Goal: Information Seeking & Learning: Learn about a topic

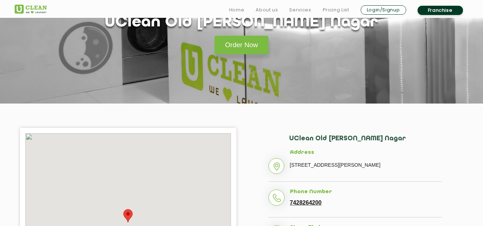
scroll to position [107, 0]
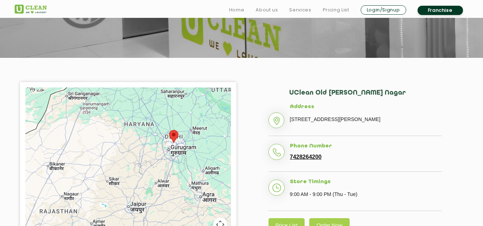
drag, startPoint x: 405, startPoint y: 119, endPoint x: 357, endPoint y: 112, distance: 48.7
click at [284, 115] on li "Address [STREET_ADDRESS][PERSON_NAME]" at bounding box center [354, 120] width 173 height 33
click at [412, 112] on li "Address [STREET_ADDRESS][PERSON_NAME]" at bounding box center [354, 120] width 173 height 33
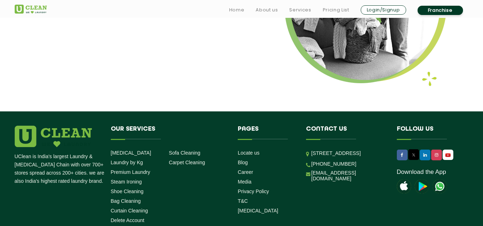
scroll to position [986, 0]
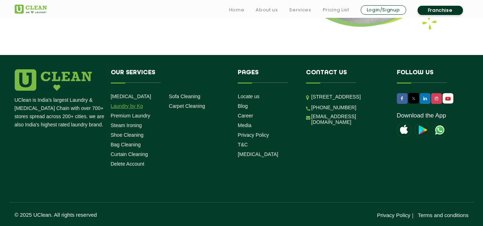
click at [130, 108] on link "Laundry by Kg" at bounding box center [127, 106] width 32 height 6
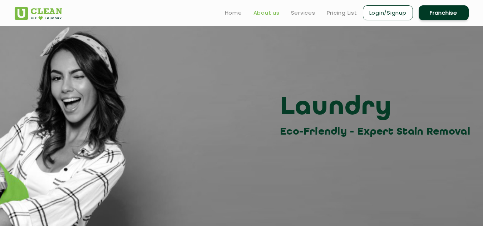
click at [268, 14] on link "About us" at bounding box center [266, 13] width 26 height 9
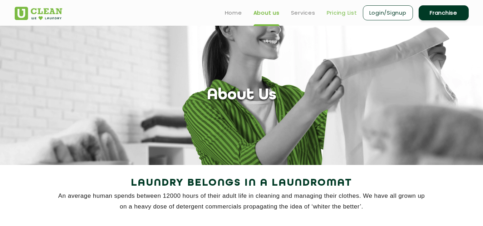
click at [339, 15] on link "Pricing List" at bounding box center [342, 13] width 30 height 9
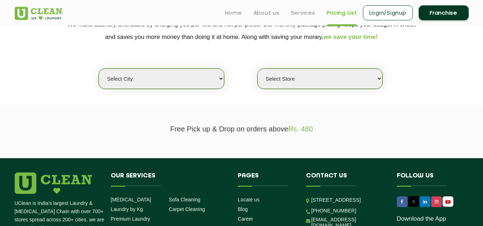
scroll to position [45, 0]
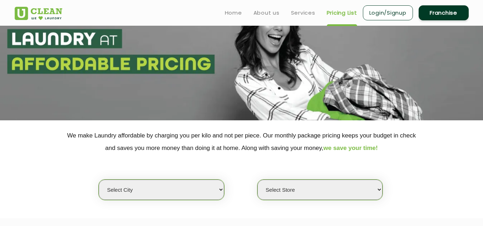
click at [203, 195] on select "Select city [GEOGRAPHIC_DATA] [GEOGRAPHIC_DATA] [GEOGRAPHIC_DATA] [GEOGRAPHIC_D…" at bounding box center [161, 190] width 125 height 20
click at [452, 173] on div "Select city [GEOGRAPHIC_DATA] [GEOGRAPHIC_DATA] [GEOGRAPHIC_DATA] [GEOGRAPHIC_D…" at bounding box center [241, 177] width 465 height 46
click at [361, 185] on select "Select Store" at bounding box center [319, 190] width 125 height 20
click at [162, 185] on select "Select city [GEOGRAPHIC_DATA] [GEOGRAPHIC_DATA] [GEOGRAPHIC_DATA] [GEOGRAPHIC_D…" at bounding box center [161, 190] width 125 height 20
click at [289, 40] on section at bounding box center [241, 50] width 483 height 139
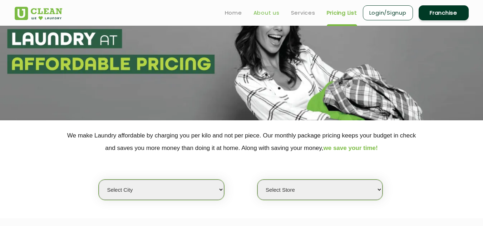
click at [276, 15] on link "About us" at bounding box center [266, 13] width 26 height 9
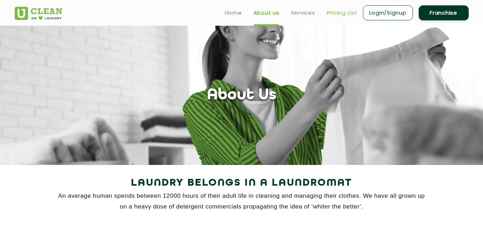
click at [341, 14] on link "Pricing List" at bounding box center [342, 13] width 30 height 9
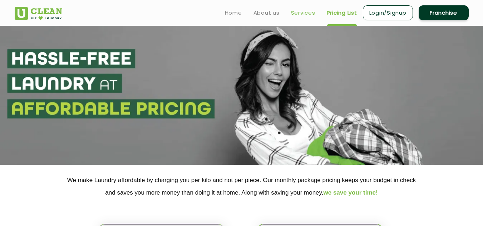
click at [301, 16] on link "Services" at bounding box center [303, 13] width 24 height 9
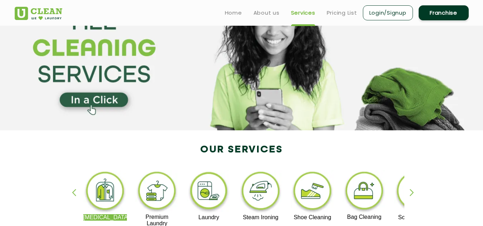
scroll to position [107, 0]
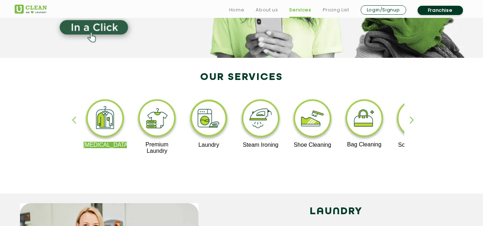
click at [410, 118] on div "button" at bounding box center [415, 126] width 11 height 20
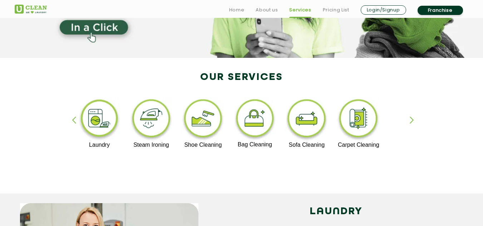
click at [411, 118] on div "button" at bounding box center [415, 126] width 11 height 20
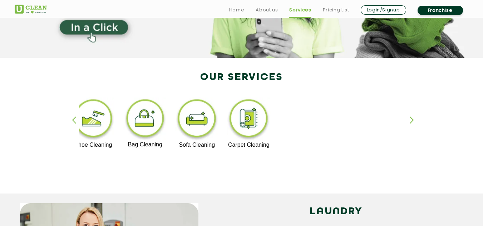
click at [411, 118] on div "button" at bounding box center [415, 126] width 11 height 20
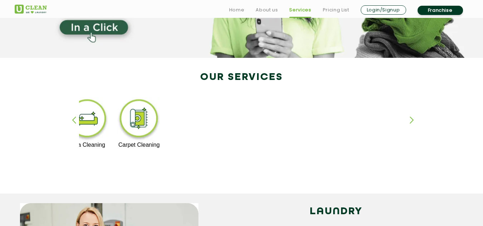
click at [72, 118] on div "button" at bounding box center [77, 126] width 11 height 20
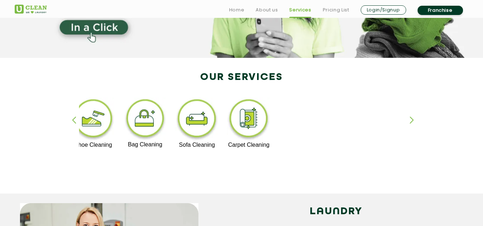
click at [73, 118] on div "button" at bounding box center [77, 126] width 11 height 20
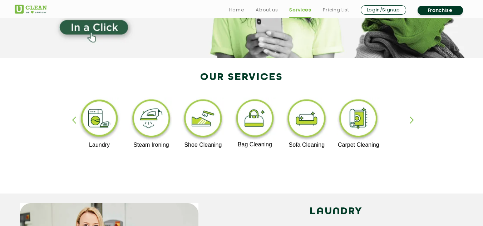
click at [72, 121] on div "button" at bounding box center [77, 126] width 11 height 20
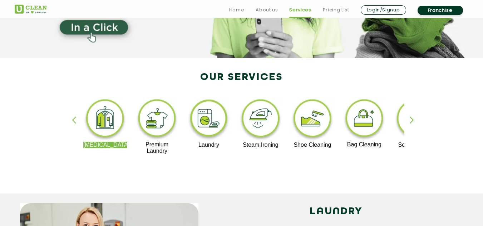
click at [72, 121] on div "button" at bounding box center [77, 126] width 11 height 20
click at [411, 120] on div "button" at bounding box center [415, 126] width 11 height 20
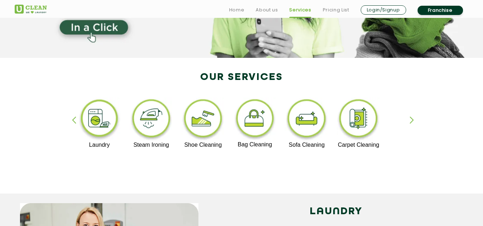
click at [411, 120] on div "button" at bounding box center [415, 126] width 11 height 20
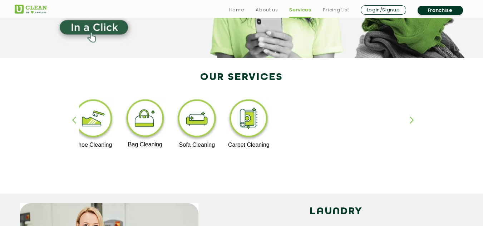
click at [411, 120] on div "button" at bounding box center [415, 126] width 11 height 20
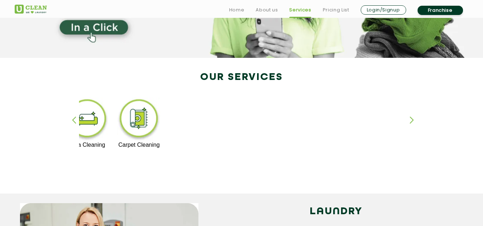
click at [75, 120] on div "button" at bounding box center [77, 126] width 11 height 20
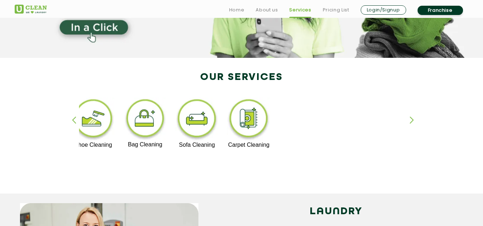
click at [75, 120] on div "button" at bounding box center [77, 126] width 11 height 20
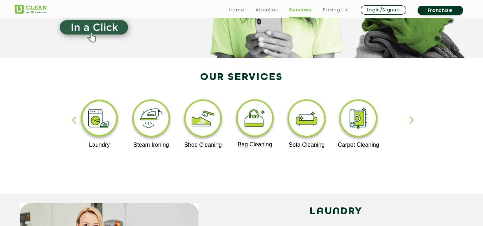
click at [75, 120] on div "button" at bounding box center [77, 126] width 11 height 20
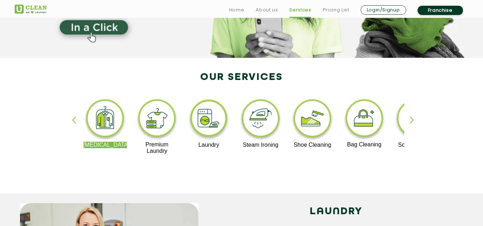
click at [75, 120] on div "button" at bounding box center [77, 126] width 11 height 20
click at [411, 116] on div "button" at bounding box center [415, 126] width 11 height 20
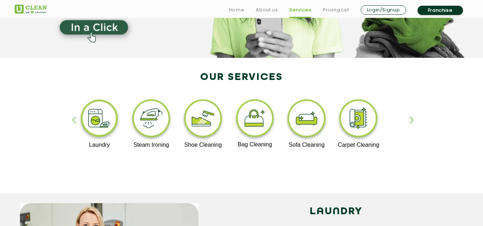
click at [411, 116] on div "button" at bounding box center [415, 126] width 11 height 20
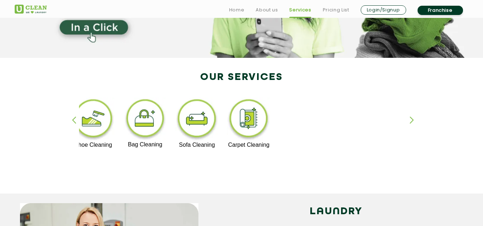
click at [73, 119] on div "button" at bounding box center [77, 126] width 11 height 20
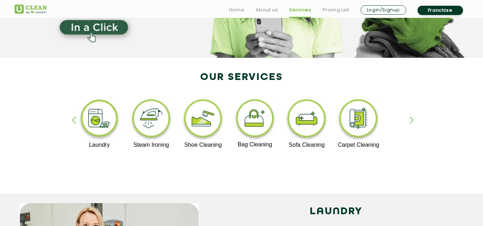
click at [73, 119] on div "button" at bounding box center [77, 126] width 11 height 20
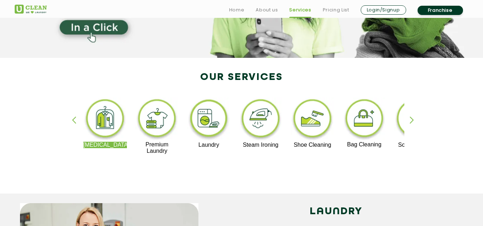
click at [73, 119] on div "button" at bounding box center [77, 126] width 11 height 20
click at [411, 119] on div "button" at bounding box center [415, 126] width 11 height 20
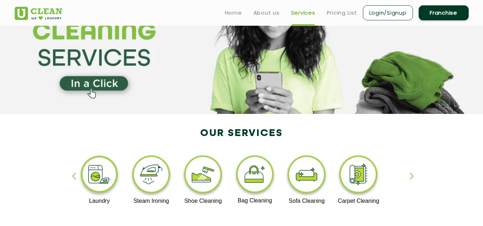
scroll to position [0, 0]
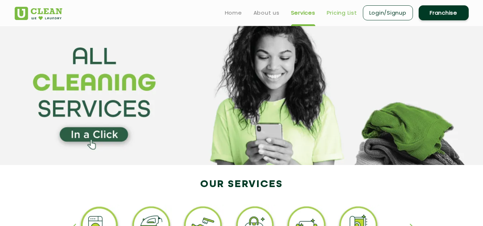
click at [344, 14] on link "Pricing List" at bounding box center [342, 13] width 30 height 9
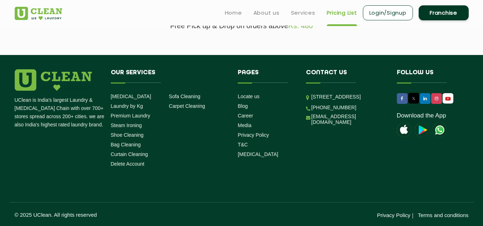
scroll to position [116, 0]
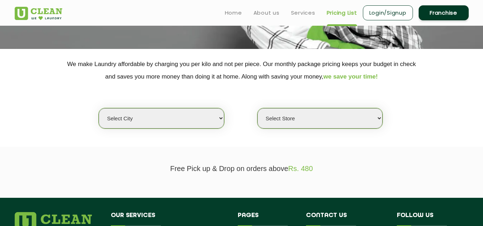
click at [175, 120] on select "Select city [GEOGRAPHIC_DATA] [GEOGRAPHIC_DATA] [GEOGRAPHIC_DATA] [GEOGRAPHIC_D…" at bounding box center [161, 118] width 125 height 20
select select "14"
click at [99, 108] on select "Select city [GEOGRAPHIC_DATA] [GEOGRAPHIC_DATA] [GEOGRAPHIC_DATA] [GEOGRAPHIC_D…" at bounding box center [161, 118] width 125 height 20
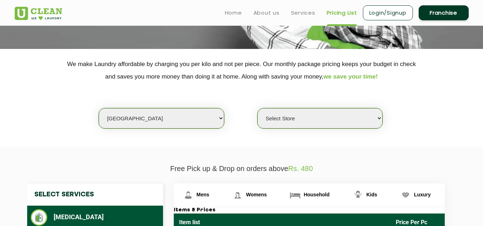
click at [322, 123] on select "Select Store UClean Aliganj UClean Hazratganj [GEOGRAPHIC_DATA] [GEOGRAPHIC_DAT…" at bounding box center [319, 118] width 125 height 20
select select "116"
click at [257, 108] on select "Select Store UClean Aliganj UClean Hazratganj [GEOGRAPHIC_DATA] [GEOGRAPHIC_DAT…" at bounding box center [319, 118] width 125 height 20
click at [403, 128] on div "Select city [GEOGRAPHIC_DATA] [GEOGRAPHIC_DATA] [GEOGRAPHIC_DATA] [GEOGRAPHIC_D…" at bounding box center [241, 106] width 465 height 46
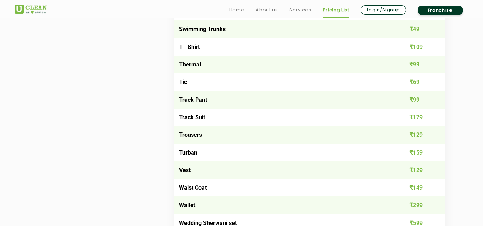
scroll to position [1331, 0]
